Goal: Information Seeking & Learning: Check status

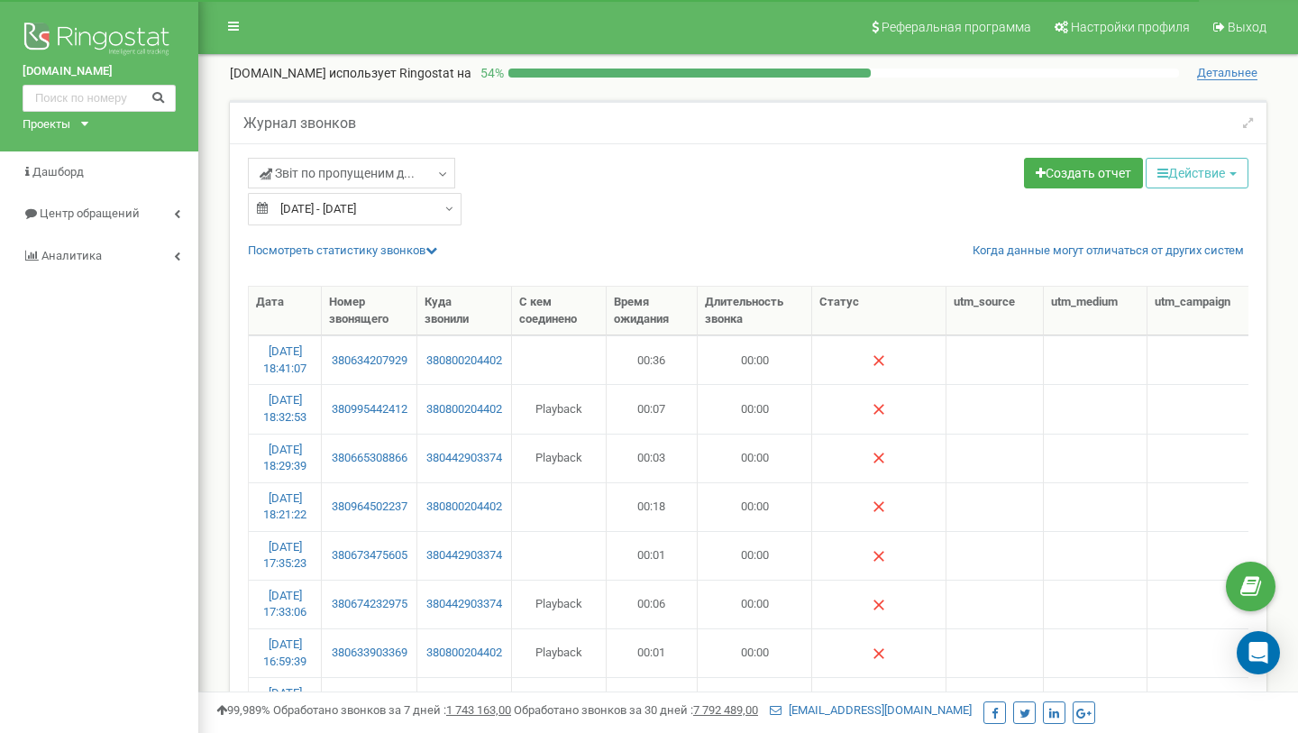
select select "100"
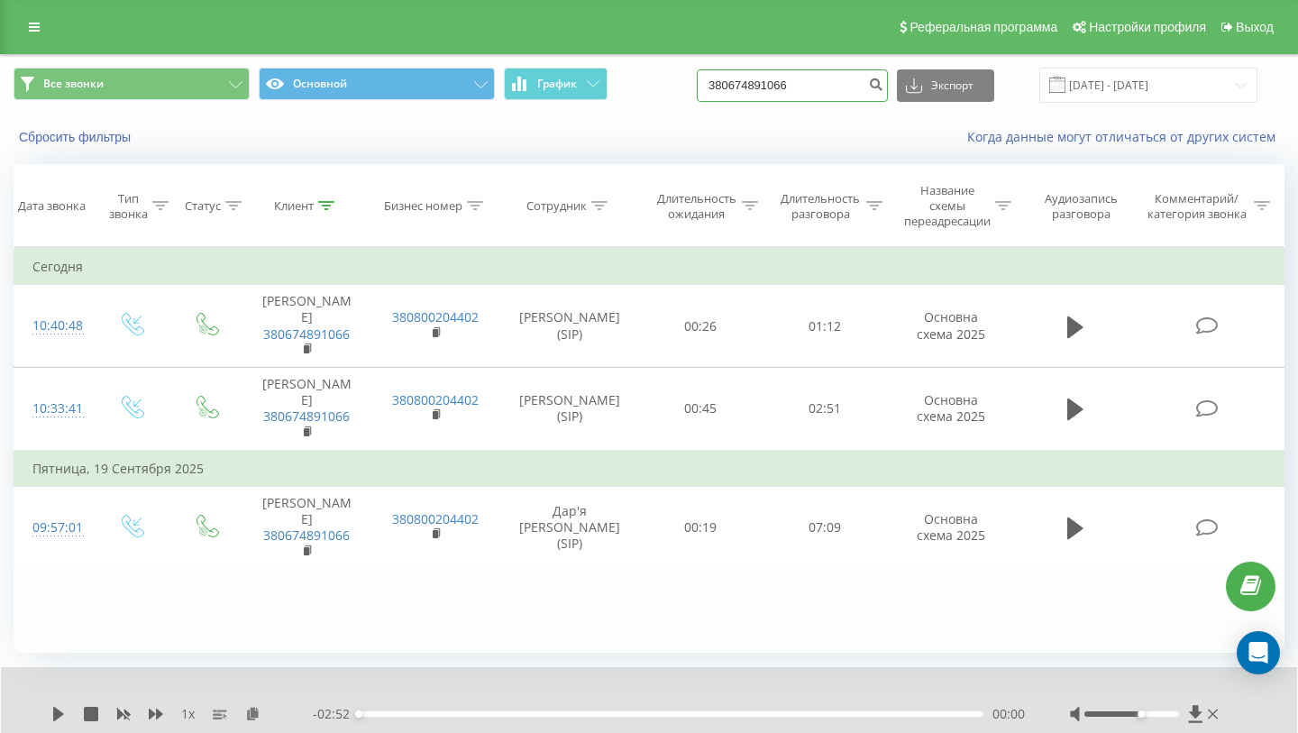
click at [793, 78] on input "380674891066" at bounding box center [792, 85] width 191 height 32
paste input "0956065659"
click at [880, 88] on input "0956065659" at bounding box center [792, 85] width 191 height 32
type input "0956065659"
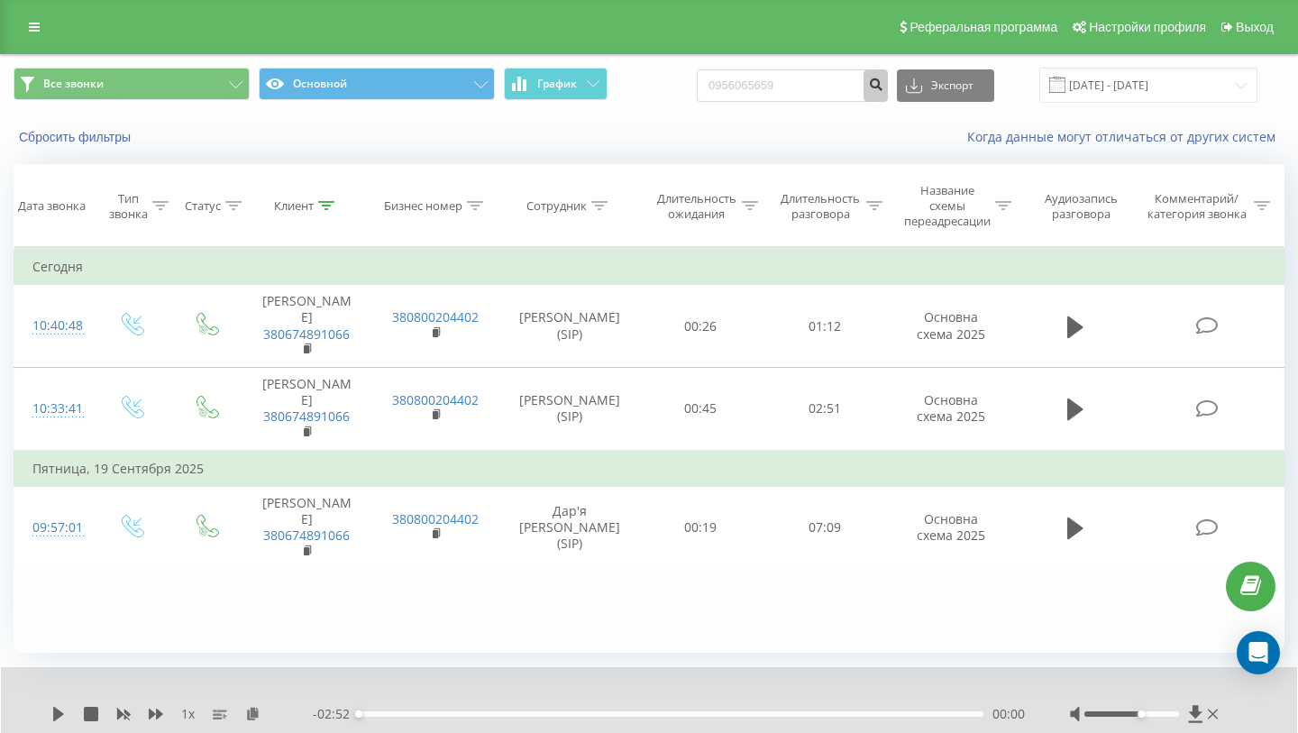
click at [883, 87] on icon "submit" at bounding box center [875, 82] width 15 height 11
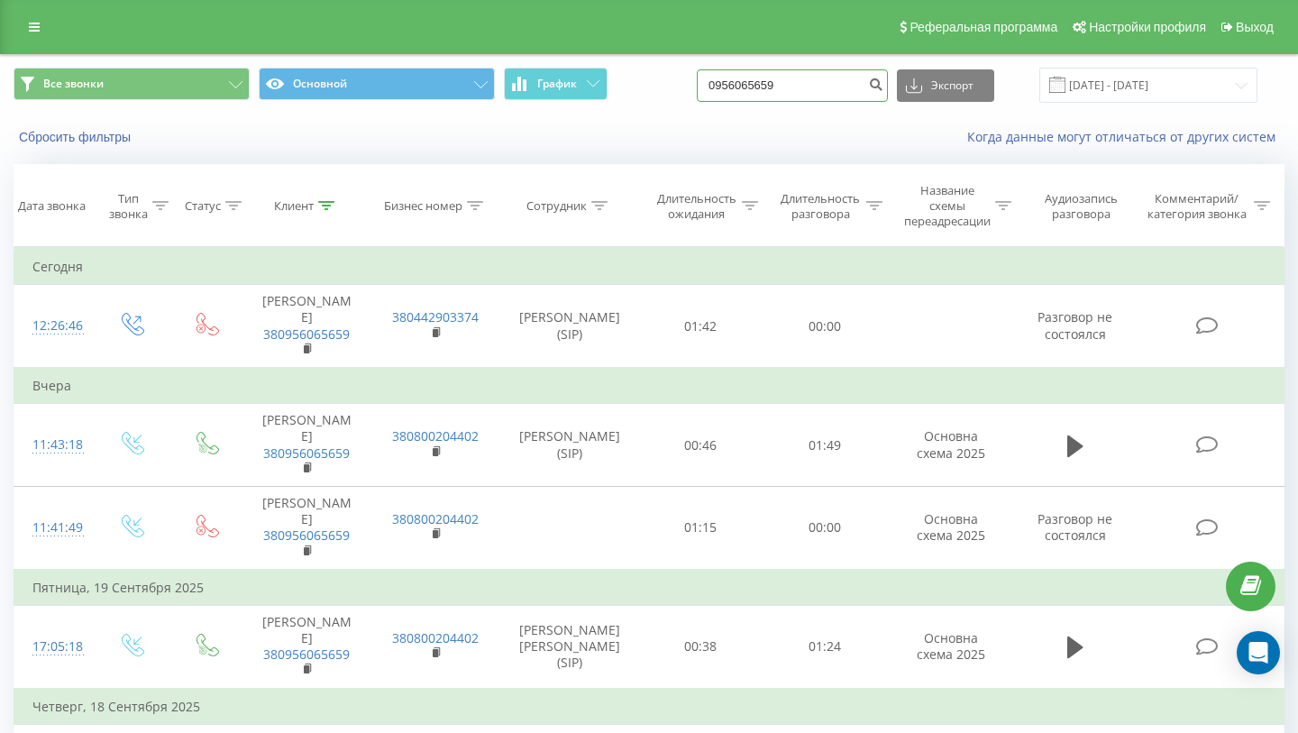
click at [789, 87] on input "0956065659" at bounding box center [792, 85] width 191 height 32
paste input "+38 (050) 557-90-28"
click at [850, 88] on input "+38 (050) 557-90-28" at bounding box center [792, 85] width 191 height 32
type input "380505579028"
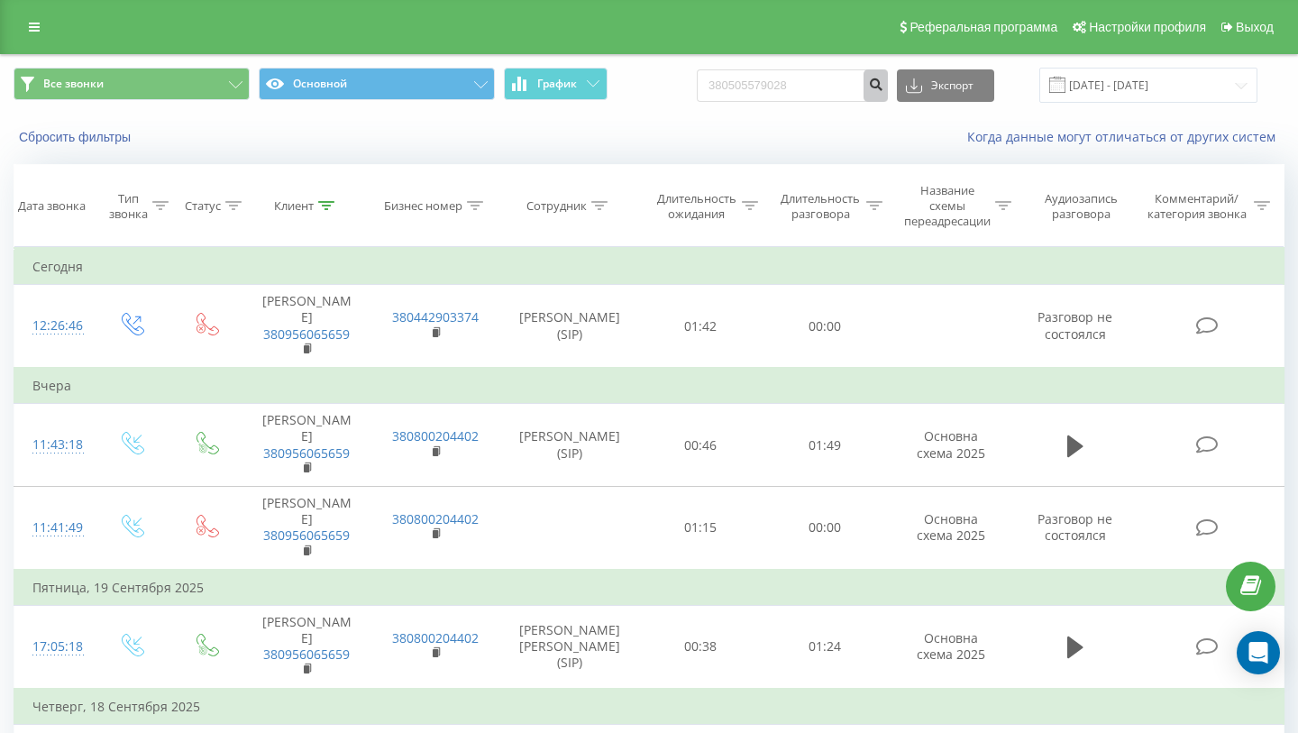
click at [883, 82] on icon "submit" at bounding box center [875, 82] width 15 height 11
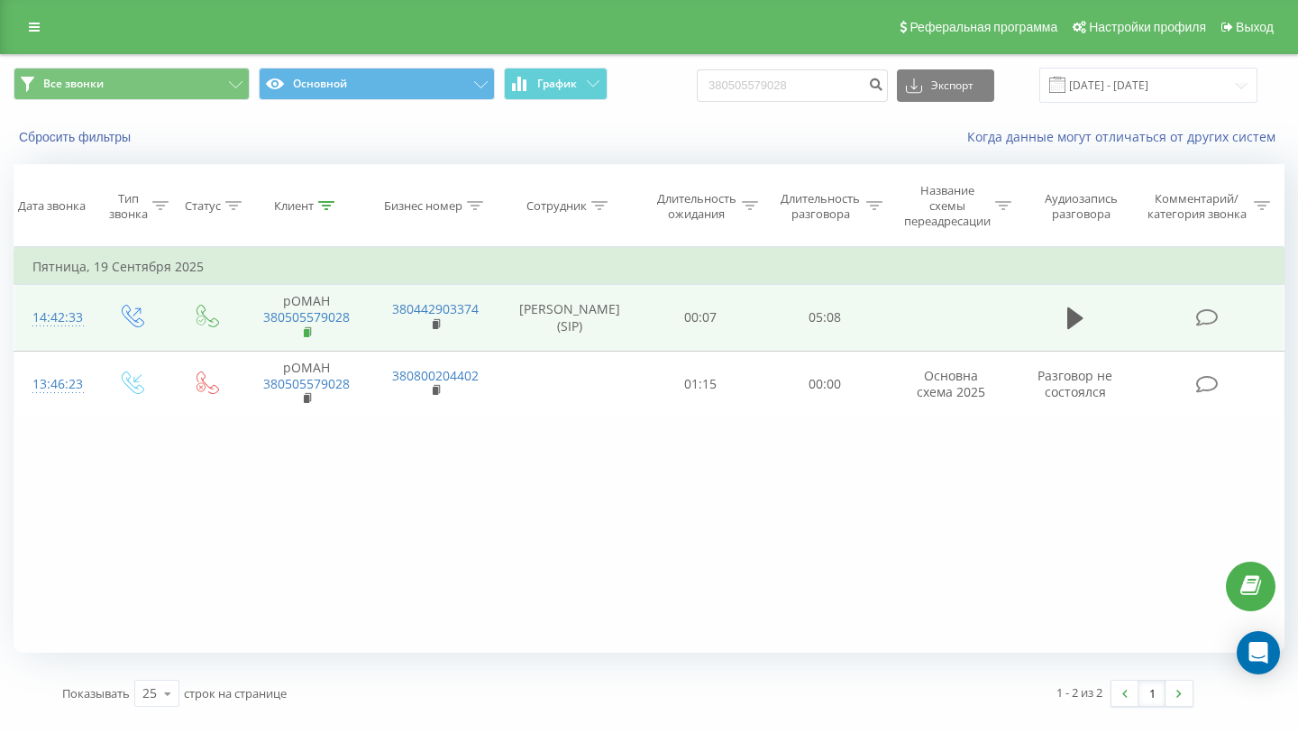
click at [309, 332] on rect at bounding box center [306, 333] width 5 height 8
click at [1068, 315] on icon at bounding box center [1075, 318] width 16 height 22
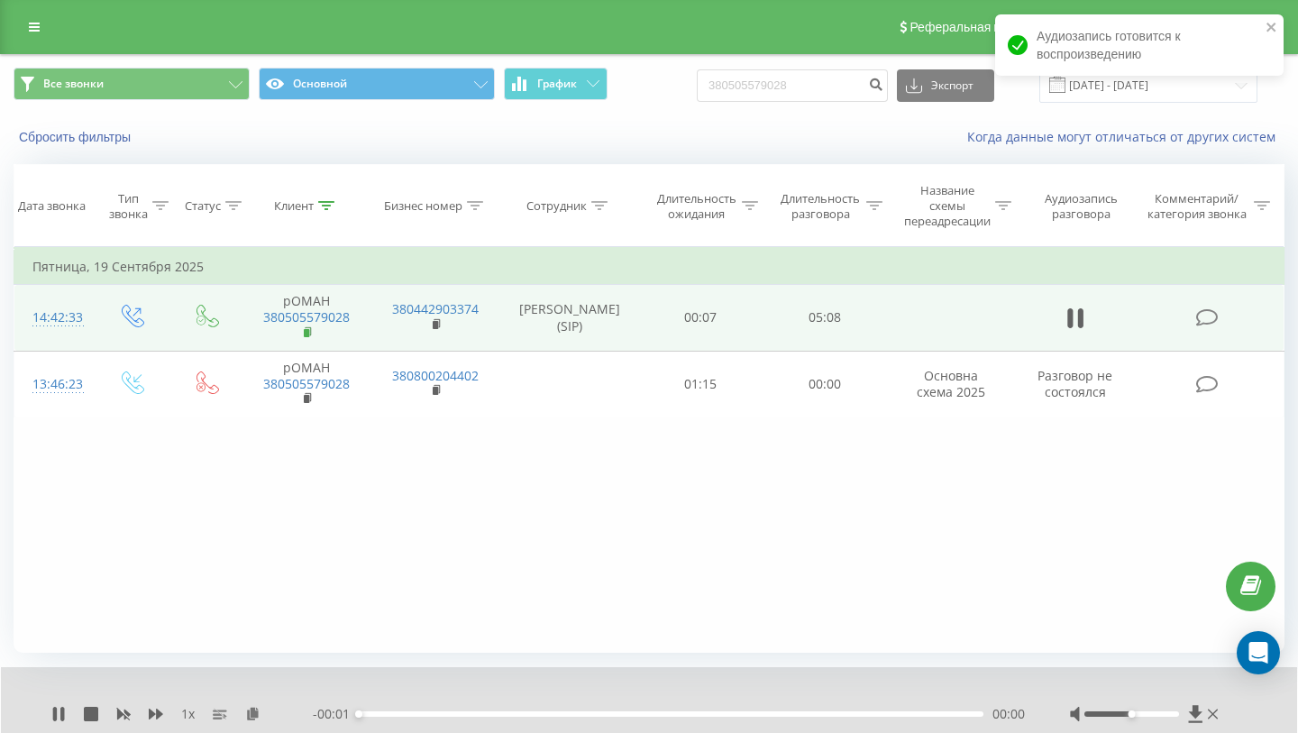
click at [309, 330] on icon at bounding box center [309, 332] width 10 height 13
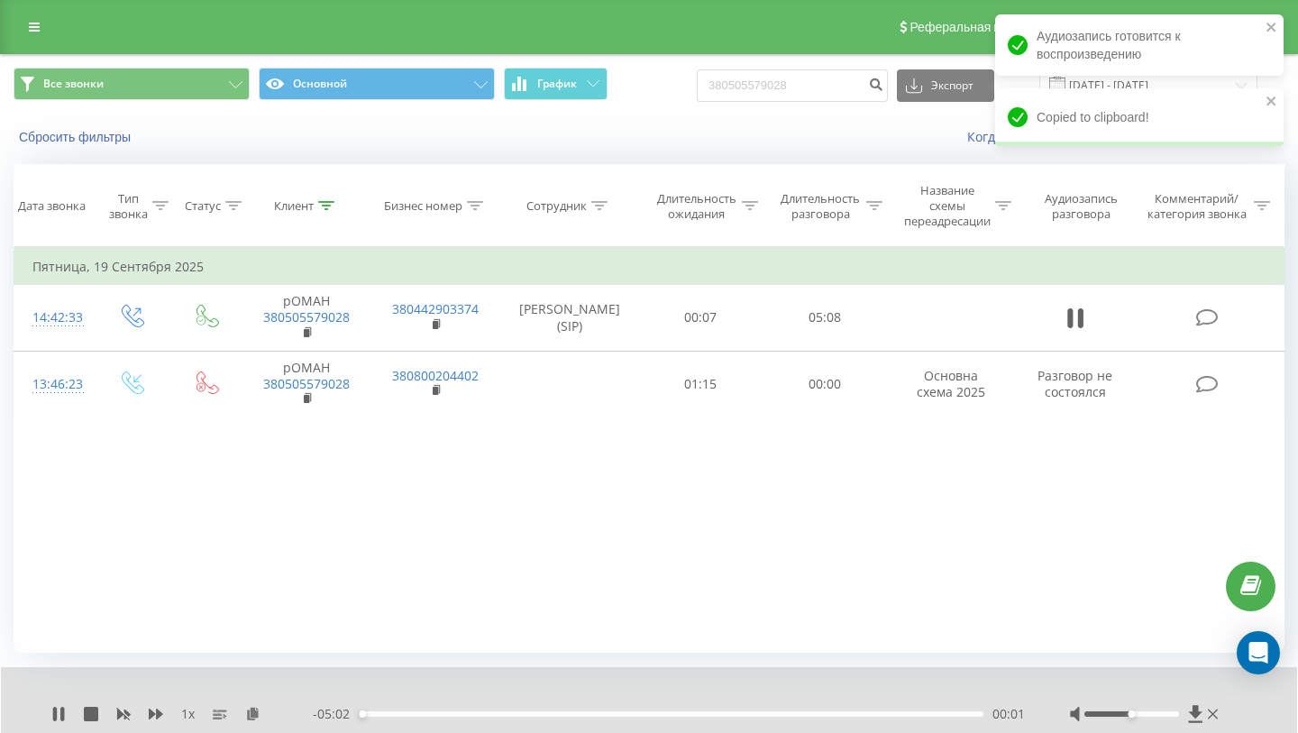
click at [543, 709] on div "- 05:02 00:01 00:01" at bounding box center [669, 714] width 712 height 18
click at [543, 714] on div "00:02" at bounding box center [671, 713] width 625 height 5
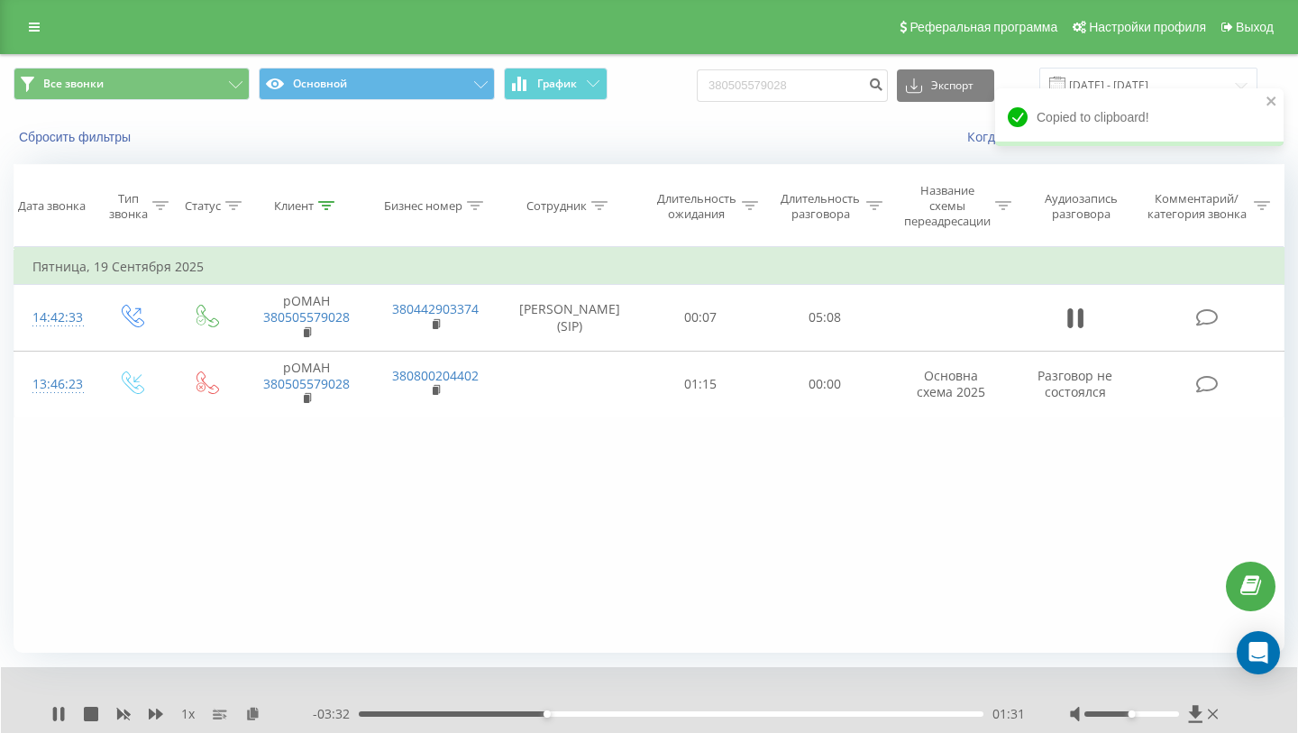
click at [706, 715] on div "01:31" at bounding box center [671, 713] width 625 height 5
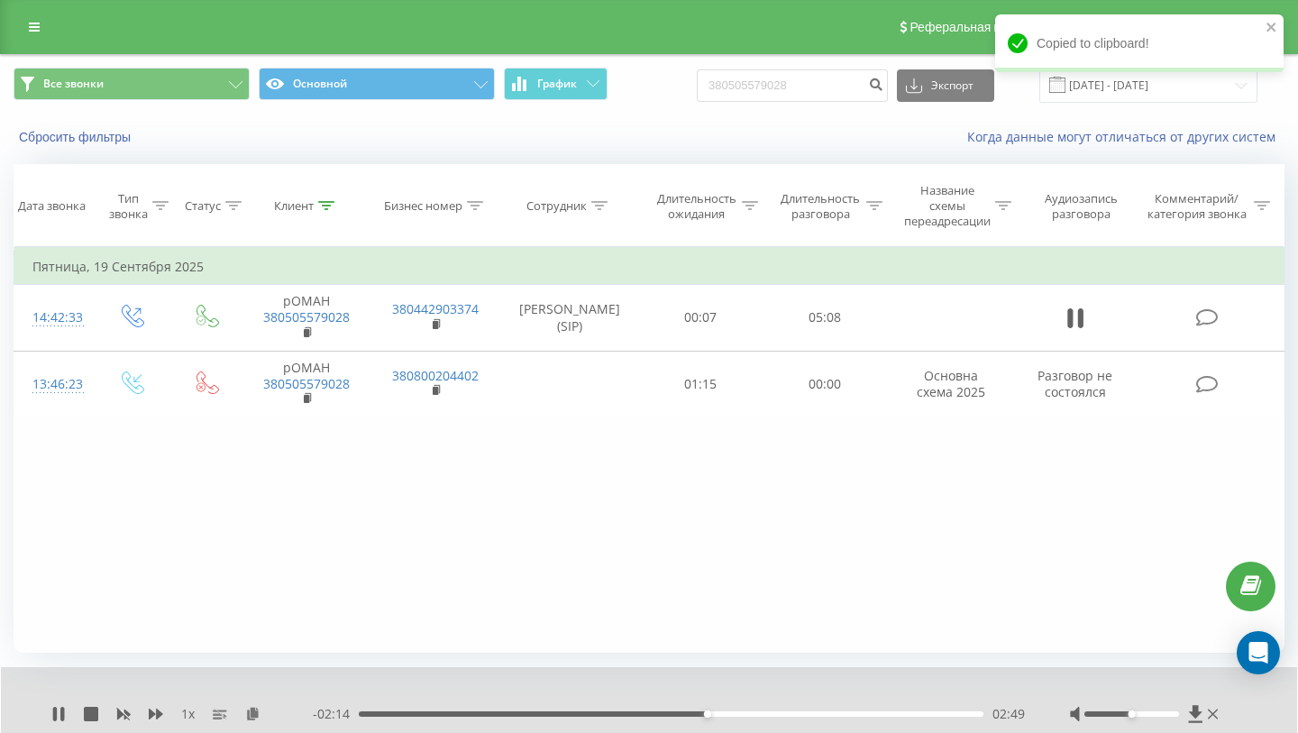
click at [870, 714] on div "02:49" at bounding box center [671, 713] width 625 height 5
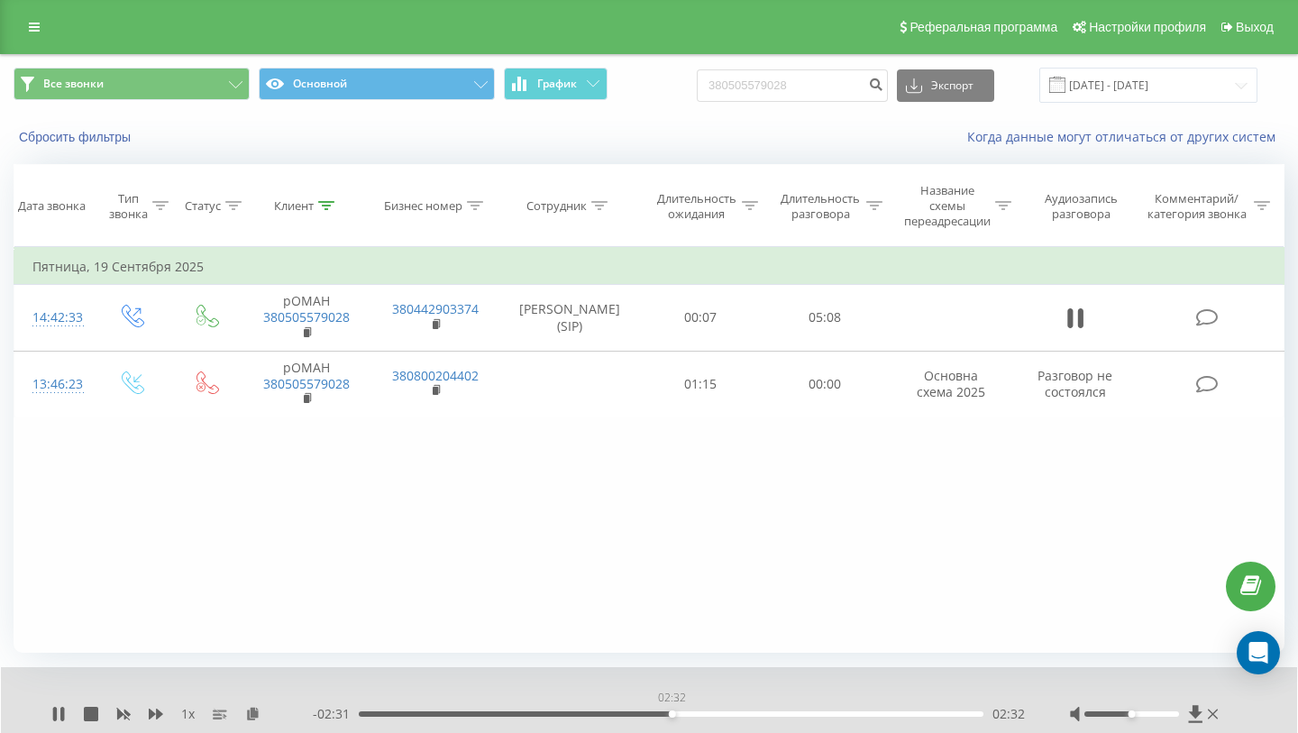
click at [672, 713] on div "02:32" at bounding box center [671, 713] width 625 height 5
click at [955, 714] on div "00:00" at bounding box center [671, 713] width 625 height 5
click at [861, 711] on div "04:04" at bounding box center [671, 713] width 625 height 5
click at [672, 714] on div "02:32" at bounding box center [671, 713] width 625 height 5
click at [61, 713] on icon at bounding box center [62, 714] width 4 height 14
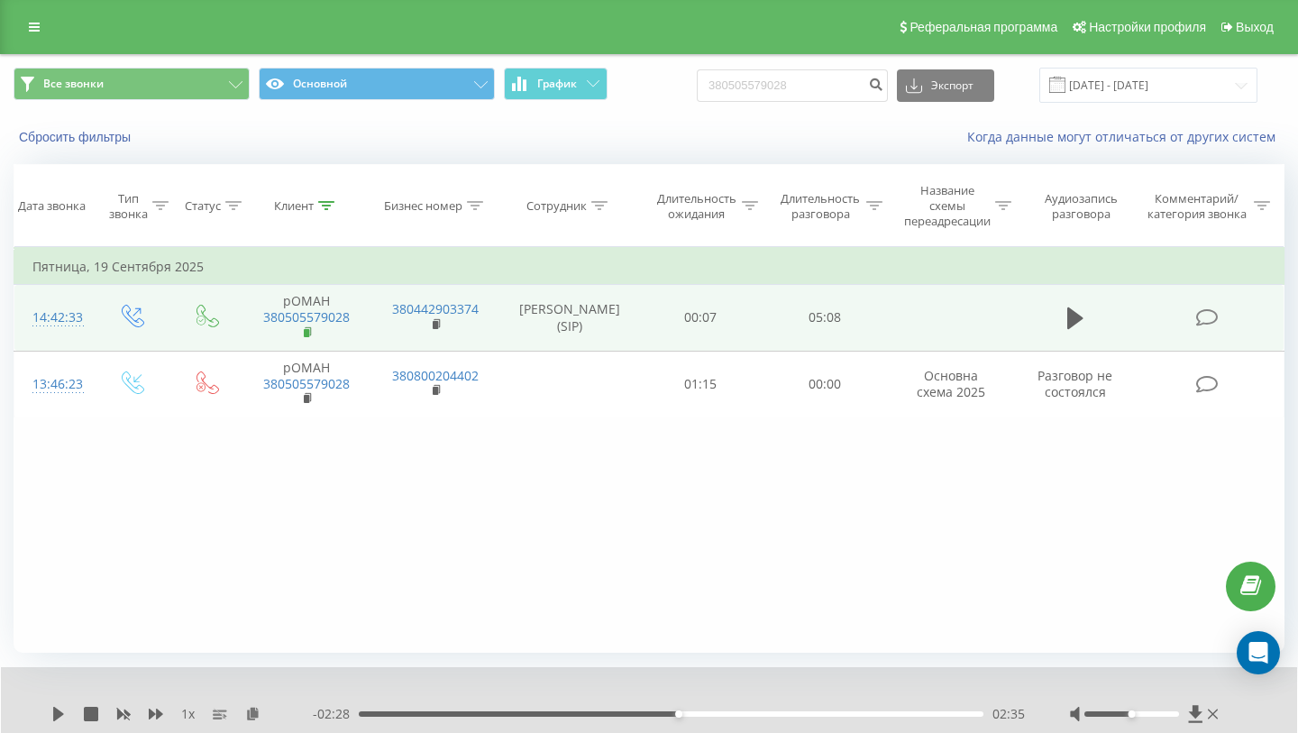
click at [313, 330] on icon at bounding box center [309, 332] width 10 height 13
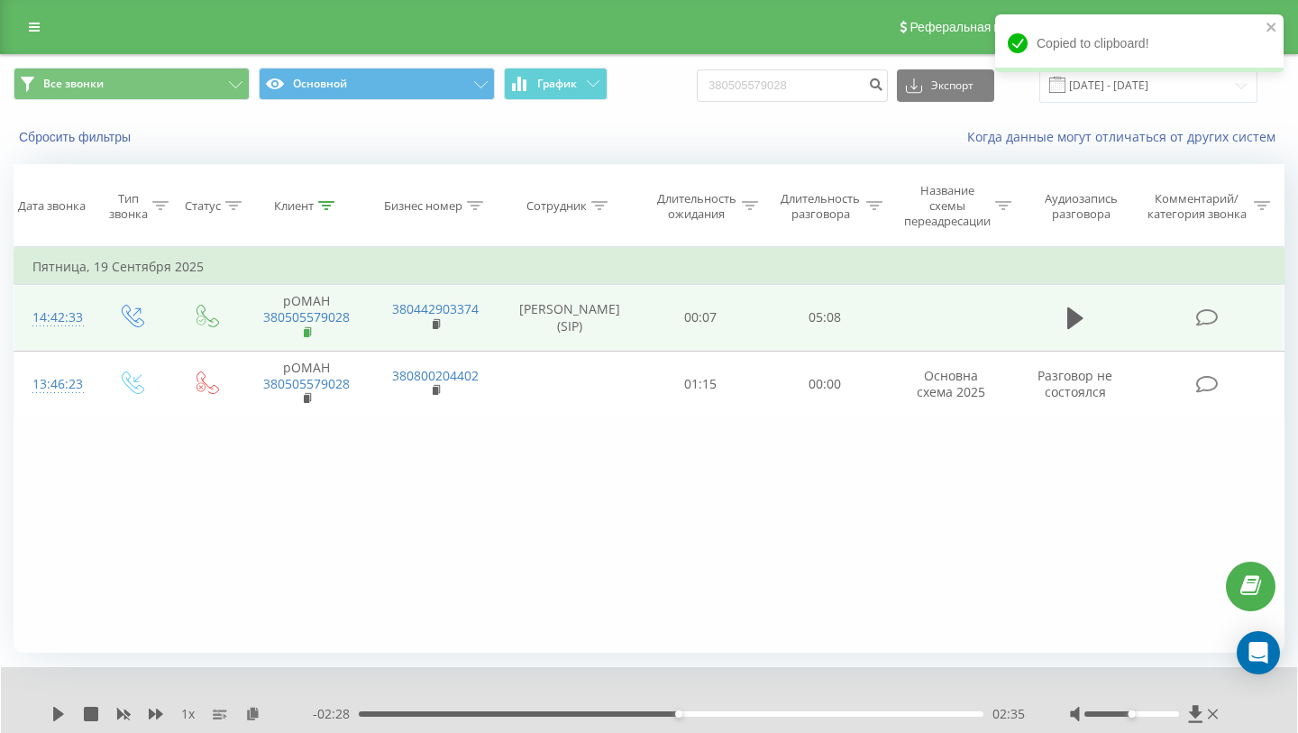
click at [312, 330] on icon at bounding box center [309, 332] width 10 height 13
